Goal: Book appointment/travel/reservation

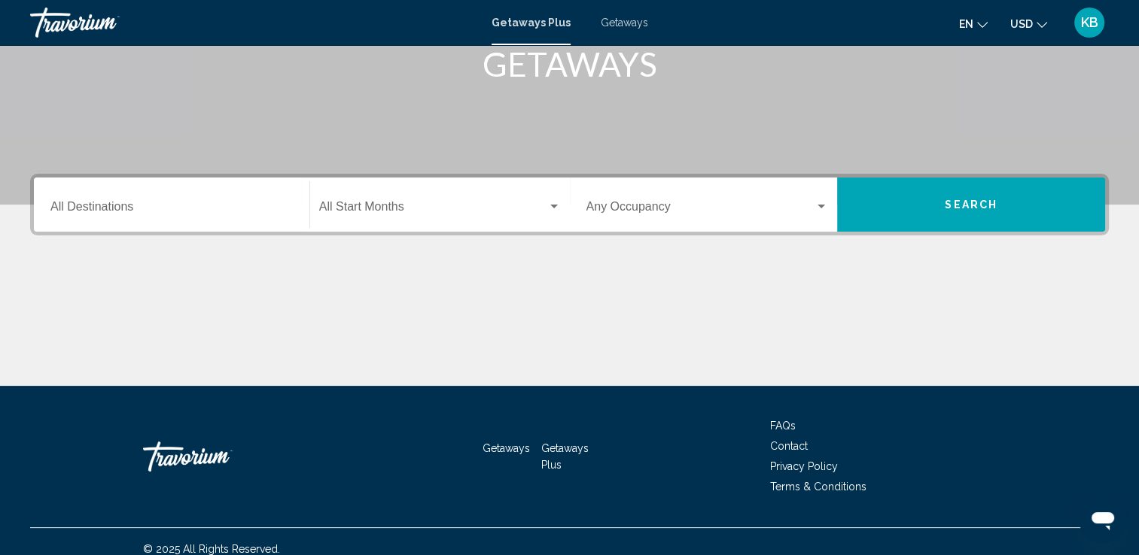
scroll to position [261, 0]
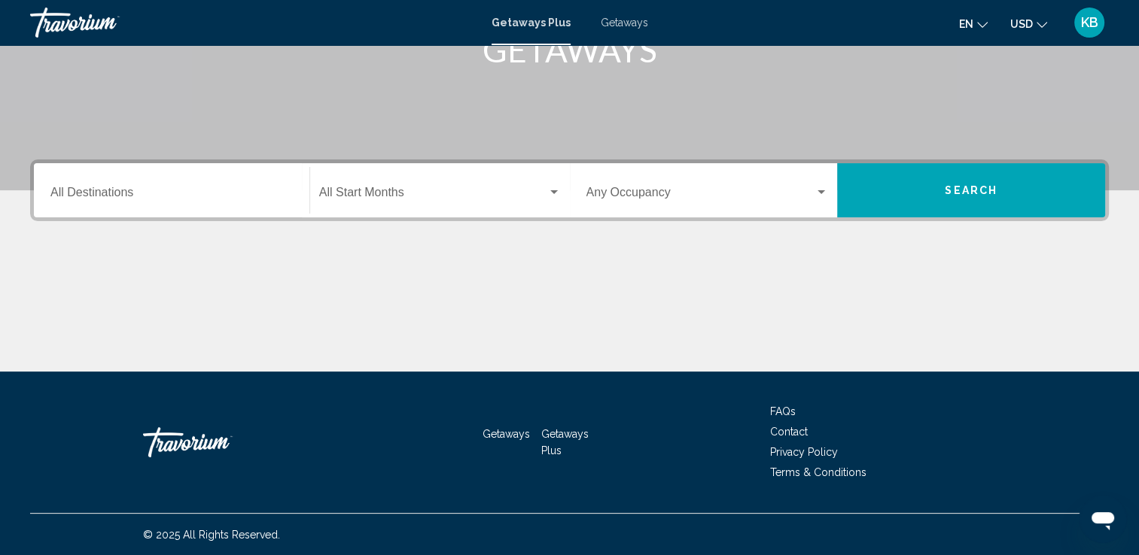
click at [148, 187] on div "Destination All Destinations" at bounding box center [171, 190] width 242 height 47
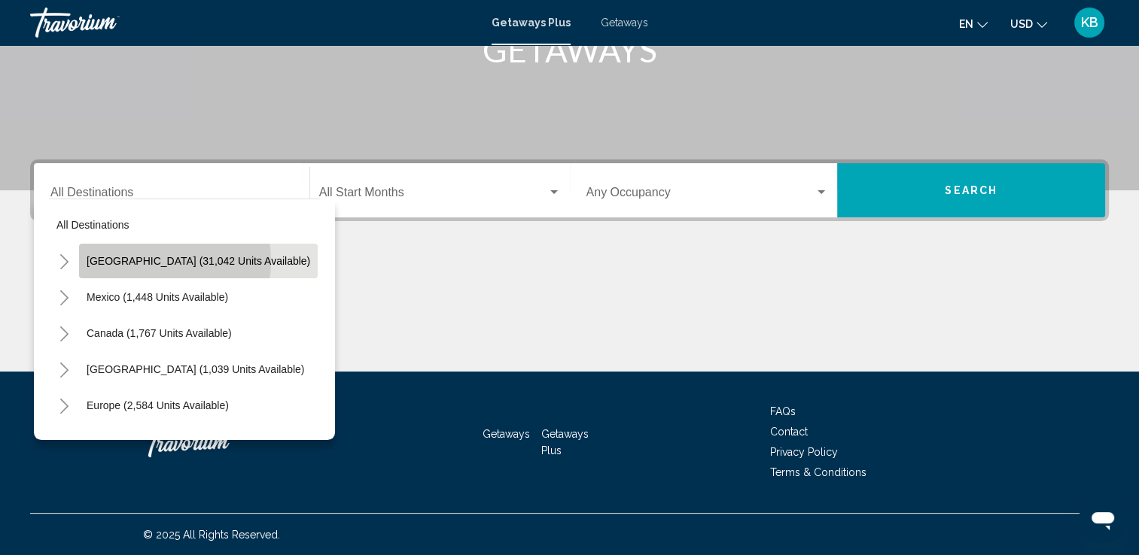
click at [148, 260] on span "[GEOGRAPHIC_DATA] (31,042 units available)" at bounding box center [199, 261] width 224 height 12
type input "**********"
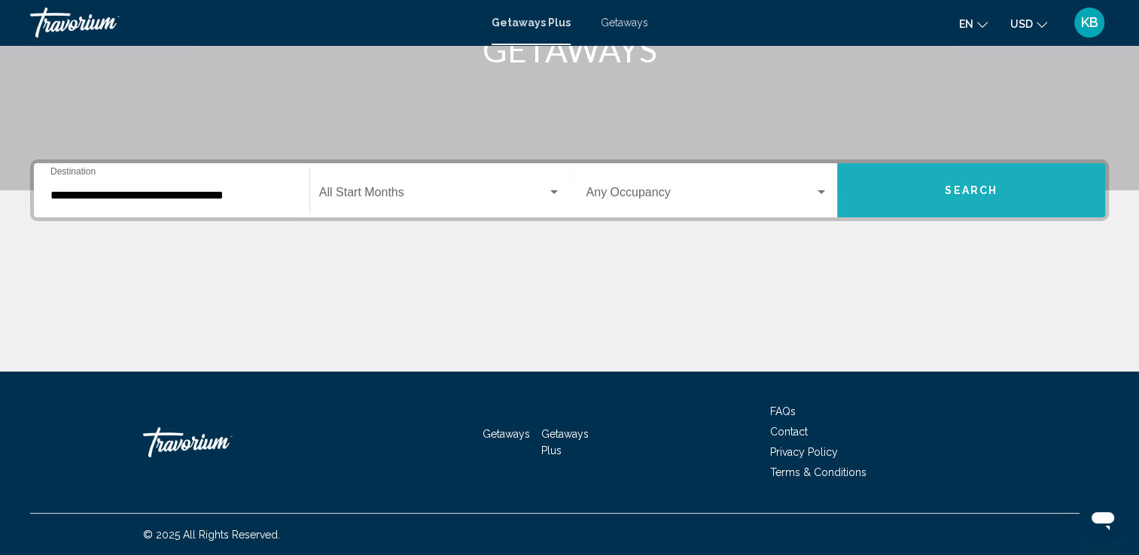
click at [906, 185] on button "Search" at bounding box center [971, 190] width 268 height 54
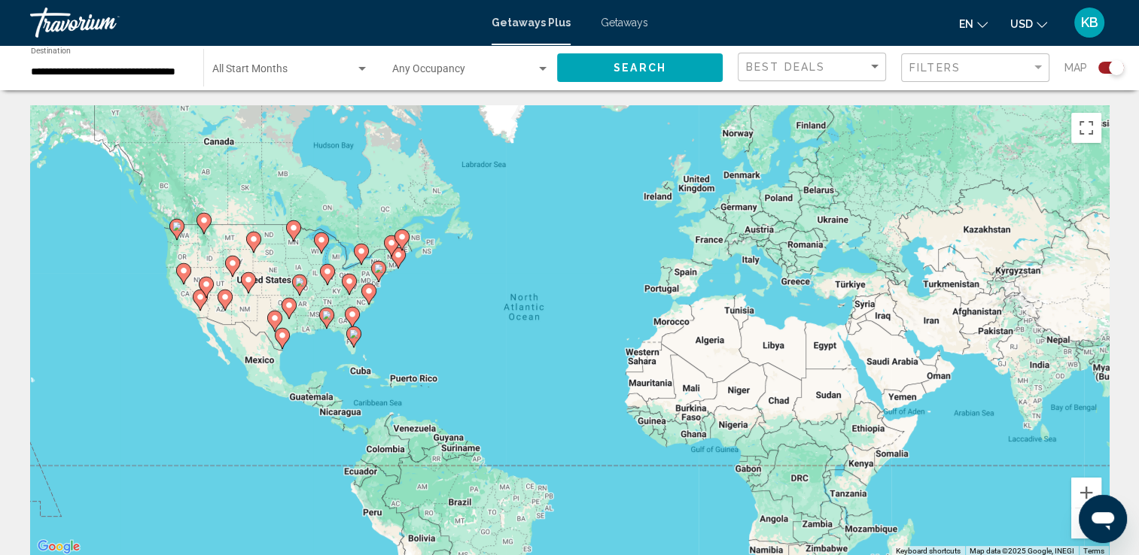
click at [620, 25] on span "Getaways" at bounding box center [624, 23] width 47 height 12
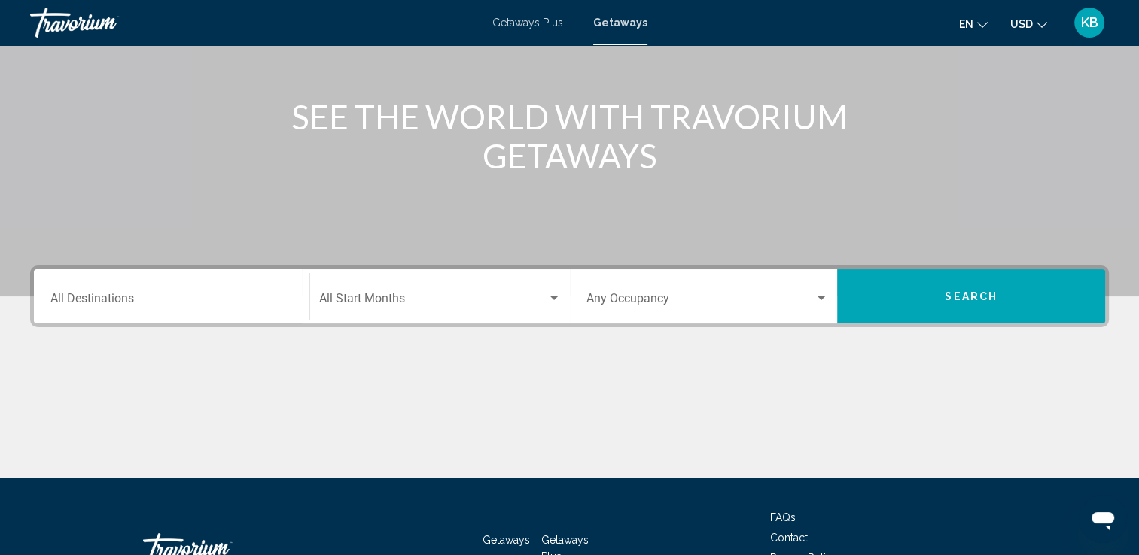
scroll to position [111, 0]
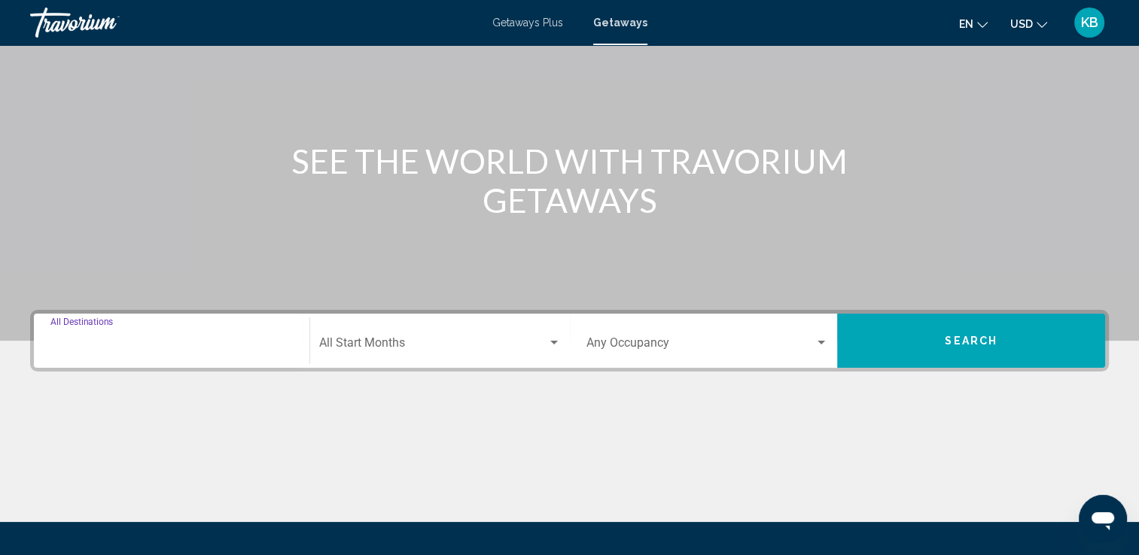
click at [166, 340] on input "Destination All Destinations" at bounding box center [171, 346] width 242 height 14
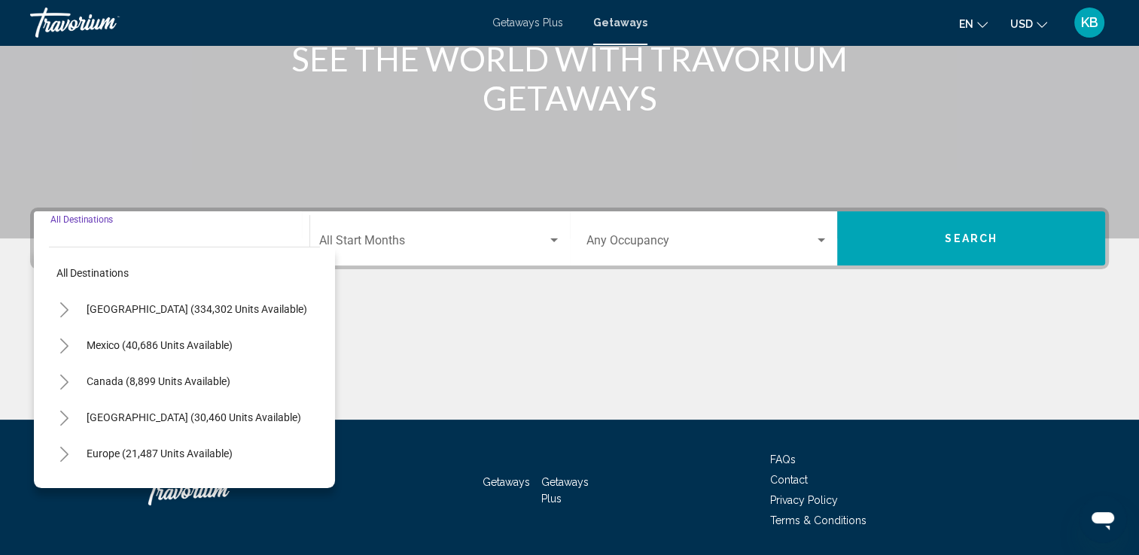
scroll to position [261, 0]
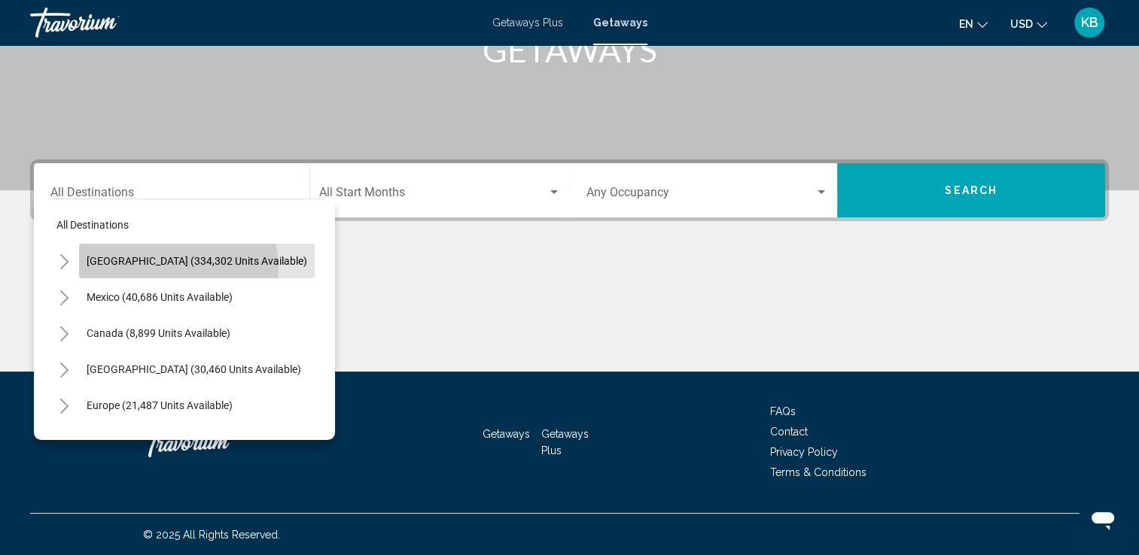
click at [172, 268] on button "[GEOGRAPHIC_DATA] (334,302 units available)" at bounding box center [197, 261] width 236 height 35
type input "**********"
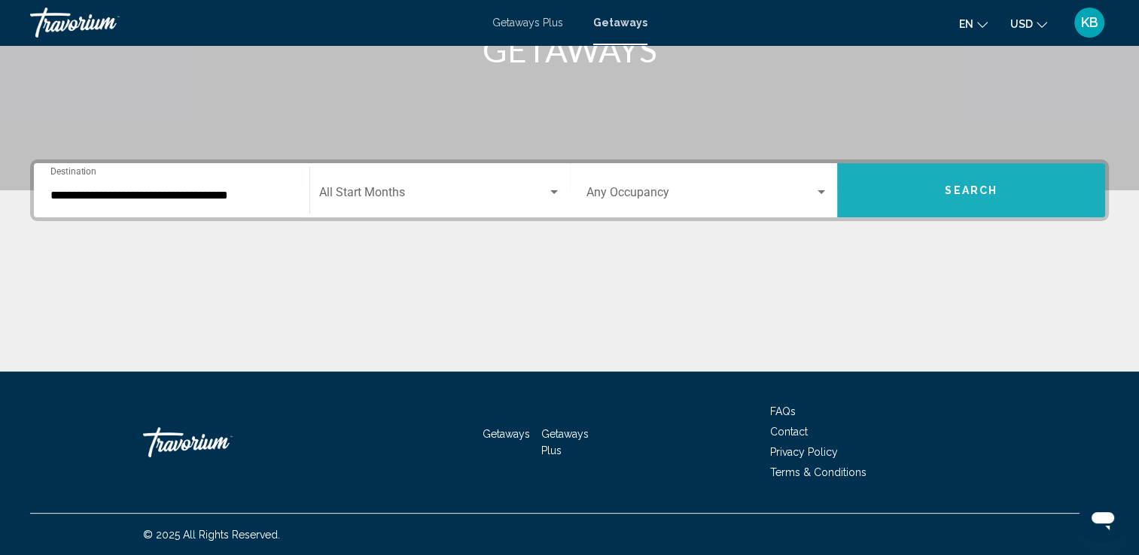
click at [908, 184] on button "Search" at bounding box center [971, 190] width 268 height 54
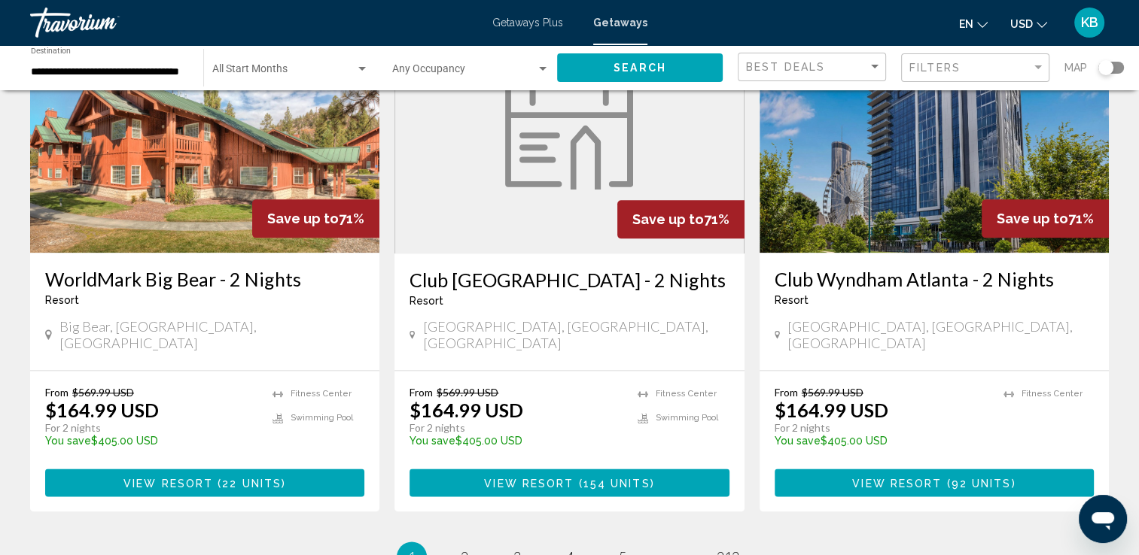
scroll to position [1806, 0]
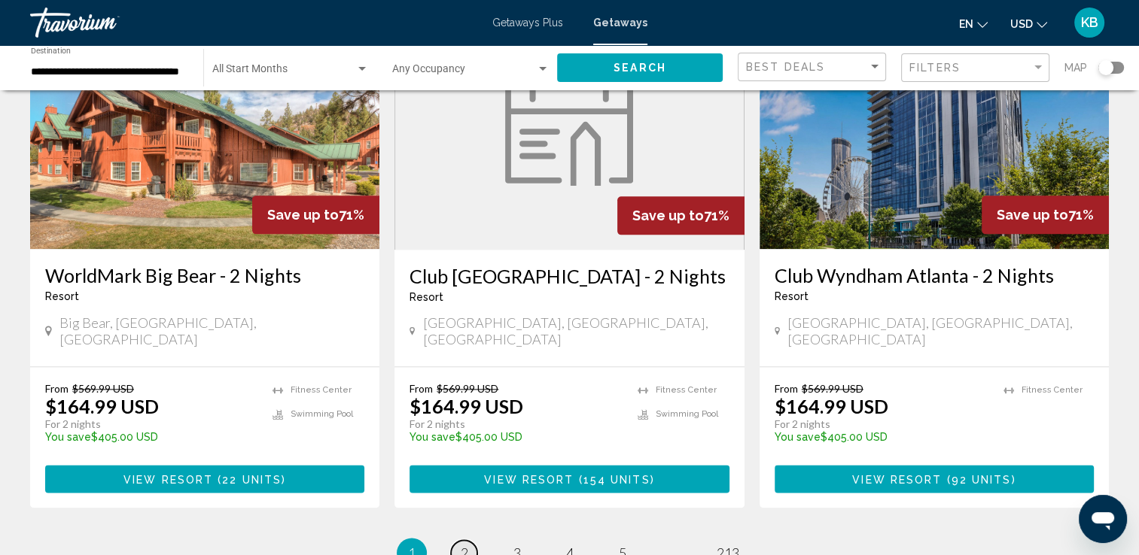
click at [465, 545] on span "2" at bounding box center [465, 553] width 8 height 17
